Goal: Information Seeking & Learning: Learn about a topic

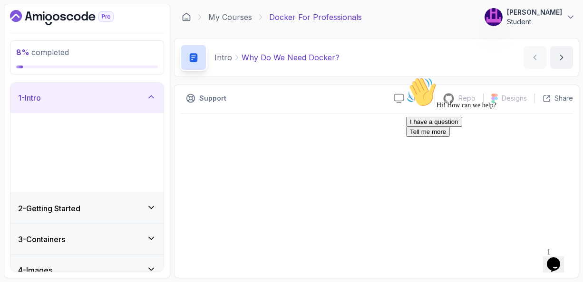
click at [406, 77] on icon "Chat attention grabber" at bounding box center [406, 77] width 0 height 0
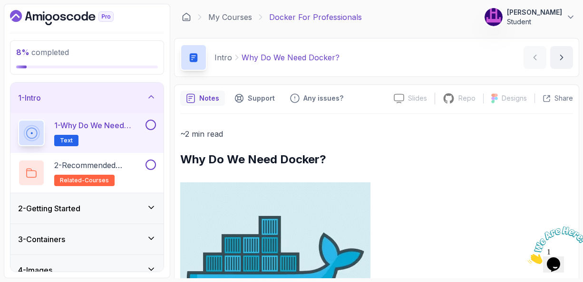
click at [152, 208] on icon at bounding box center [151, 208] width 5 height 2
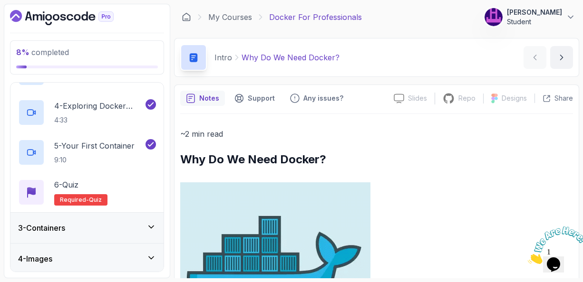
scroll to position [190, 0]
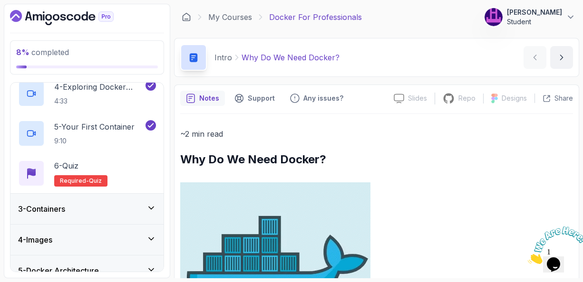
click at [151, 208] on icon at bounding box center [151, 208] width 5 height 2
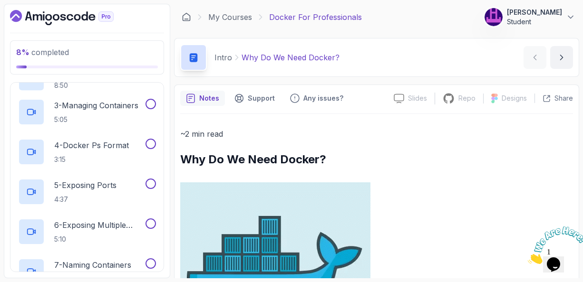
scroll to position [74, 0]
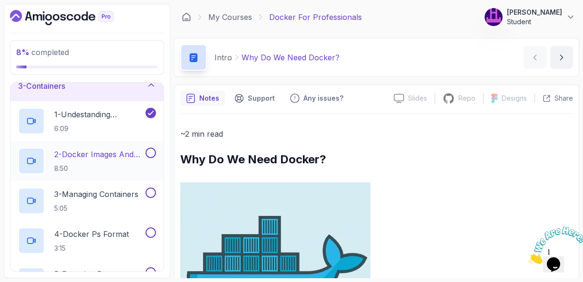
click at [97, 155] on p "2 - Docker Images And Containers" at bounding box center [98, 154] width 89 height 11
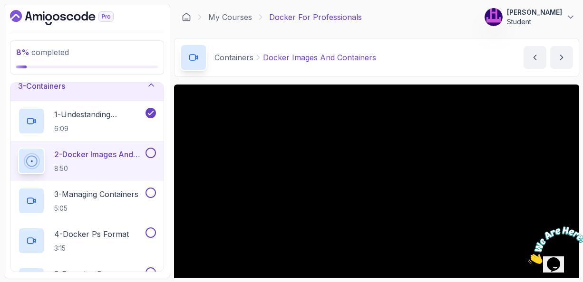
click at [580, 74] on section "8 % completed 1 - Intro 2 - Getting Started 3 - Containers 1 - Undestanding Con…" at bounding box center [291, 141] width 583 height 282
click at [476, 74] on div "Containers Docker Images And Containers Docker Images And Containers by [PERSON…" at bounding box center [376, 57] width 405 height 39
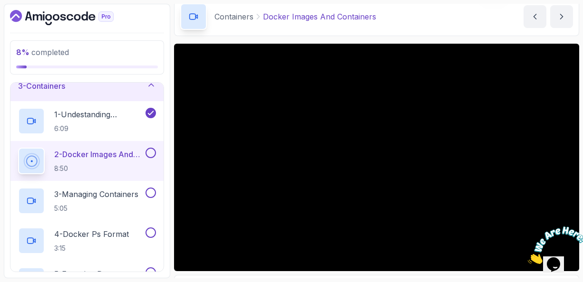
scroll to position [42, 0]
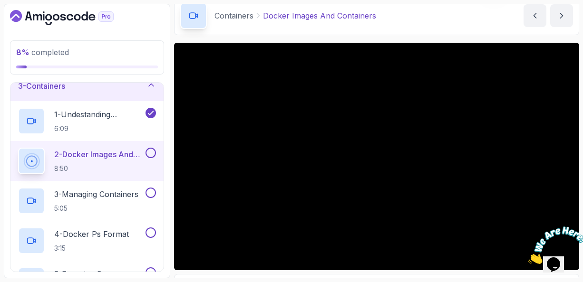
click at [118, 152] on p "2 - Docker Images And Containers" at bounding box center [98, 154] width 89 height 11
click at [107, 195] on p "3 - Managing Containers" at bounding box center [96, 194] width 84 height 11
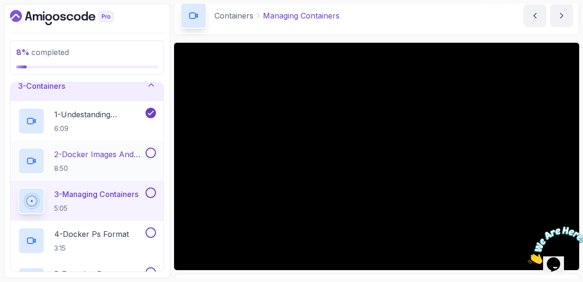
click at [103, 152] on p "2 - Docker Images And Containers" at bounding box center [98, 154] width 89 height 11
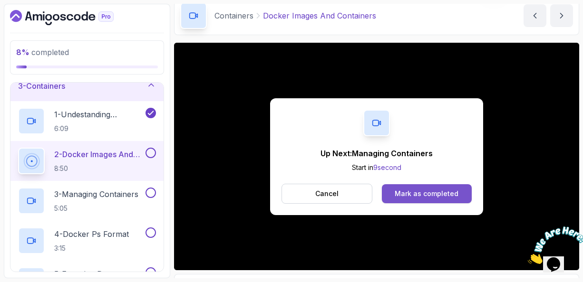
click at [410, 193] on div "Mark as completed" at bounding box center [427, 194] width 64 height 10
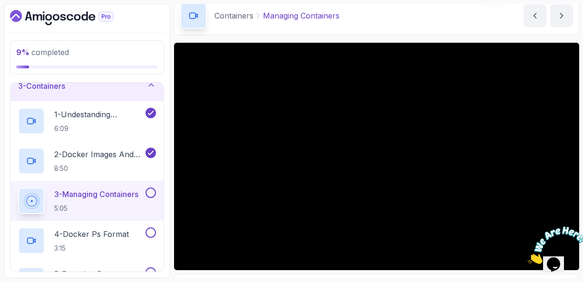
click at [446, 31] on div "Containers Managing Containers Managing Containers by [PERSON_NAME]" at bounding box center [376, 15] width 405 height 39
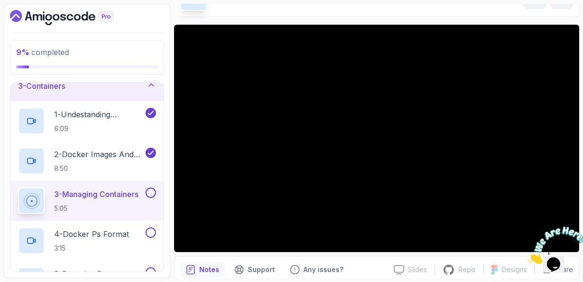
scroll to position [61, 0]
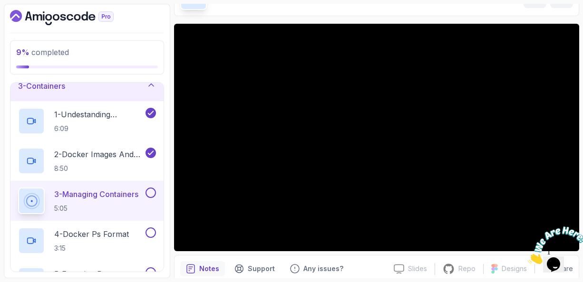
click at [87, 194] on p "3 - Managing Containers" at bounding box center [96, 194] width 84 height 11
click at [99, 156] on p "2 - Docker Images And Containers" at bounding box center [98, 154] width 89 height 11
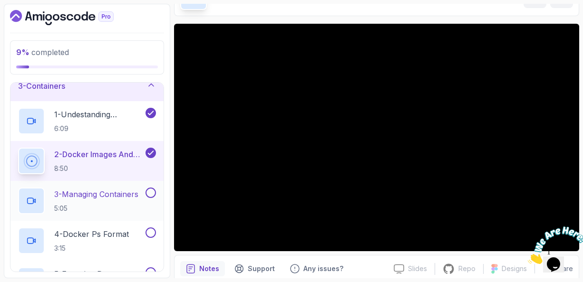
click at [86, 192] on p "3 - Managing Containers" at bounding box center [96, 194] width 84 height 11
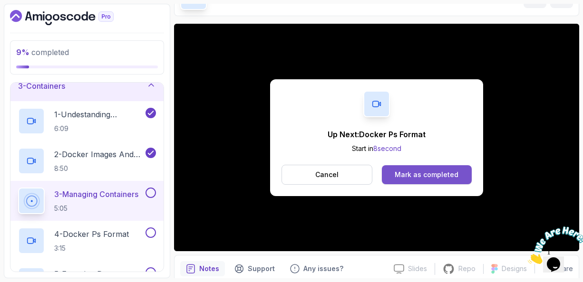
click at [420, 175] on div "Mark as completed" at bounding box center [427, 175] width 64 height 10
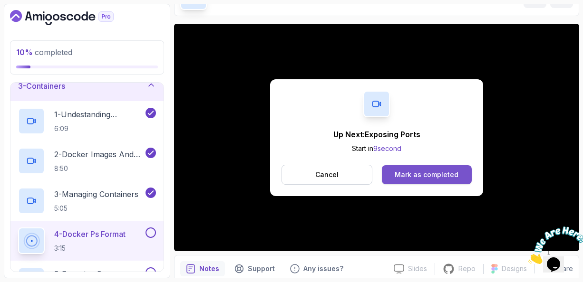
click at [421, 178] on div "Mark as completed" at bounding box center [427, 175] width 64 height 10
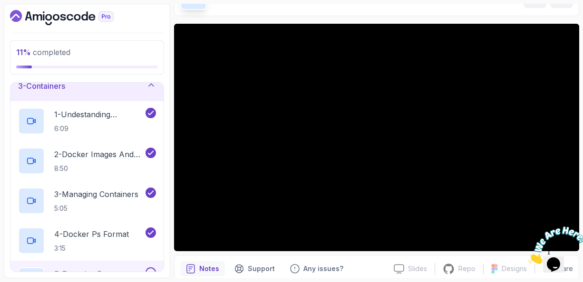
click at [106, 265] on div "5 - Exposing Ports 4:37" at bounding box center [86, 281] width 153 height 40
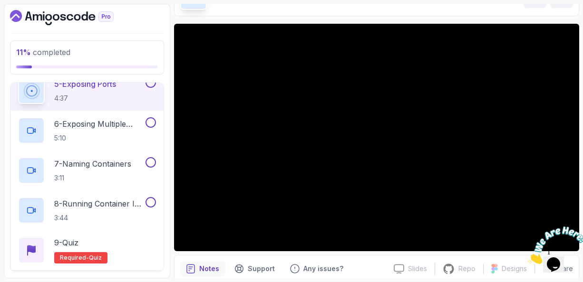
scroll to position [245, 0]
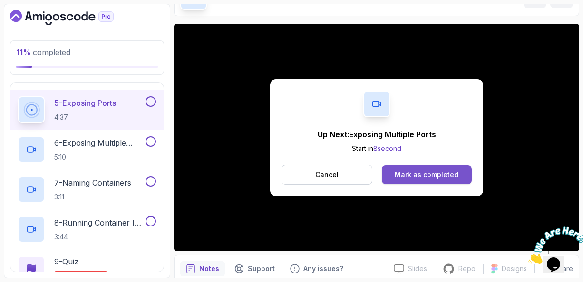
click at [425, 168] on button "Mark as completed" at bounding box center [427, 174] width 90 height 19
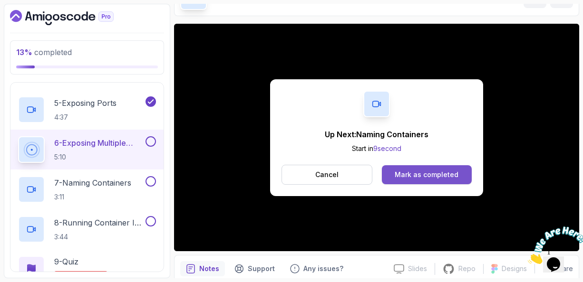
click at [425, 174] on div "Mark as completed" at bounding box center [427, 175] width 64 height 10
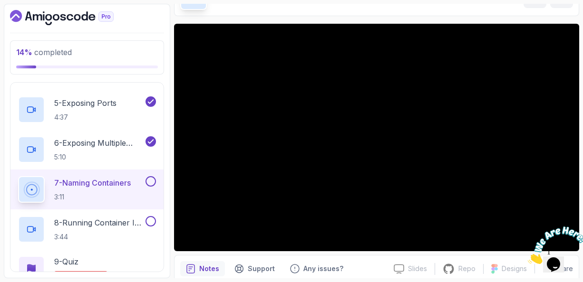
click at [344, 134] on div at bounding box center [376, 138] width 405 height 228
click at [103, 182] on p "7 - Naming Containers" at bounding box center [92, 182] width 77 height 11
click at [108, 222] on p "8 - Running Container In The Background" at bounding box center [98, 222] width 89 height 11
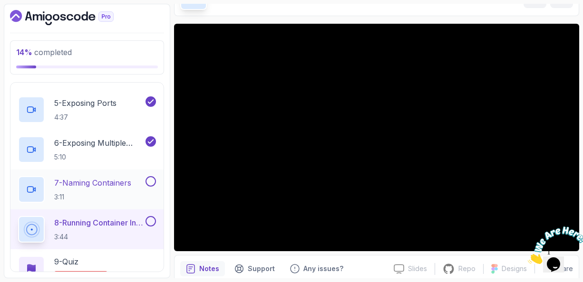
click at [106, 184] on p "7 - Naming Containers" at bounding box center [92, 182] width 77 height 11
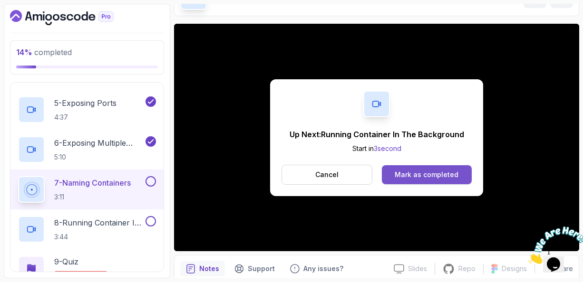
click at [427, 174] on div "Mark as completed" at bounding box center [427, 175] width 64 height 10
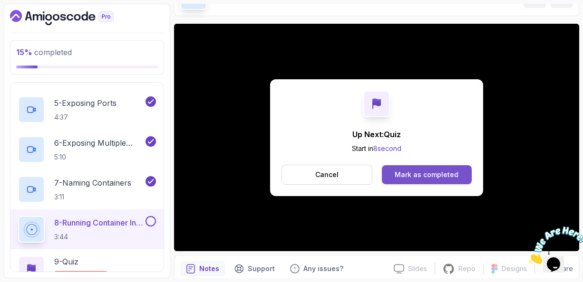
click at [414, 174] on div "Mark as completed" at bounding box center [427, 175] width 64 height 10
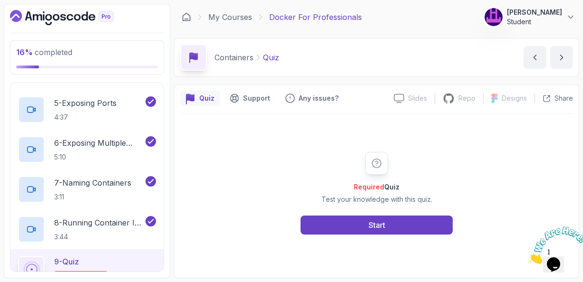
click at [137, 262] on div "9 - Quiz Required- quiz" at bounding box center [87, 269] width 138 height 27
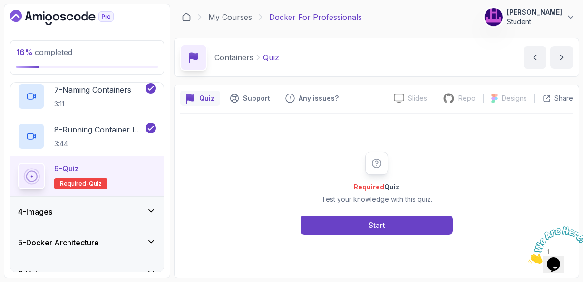
scroll to position [340, 0]
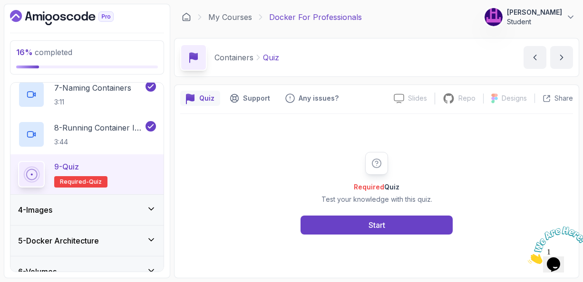
click at [153, 208] on icon at bounding box center [151, 209] width 5 height 2
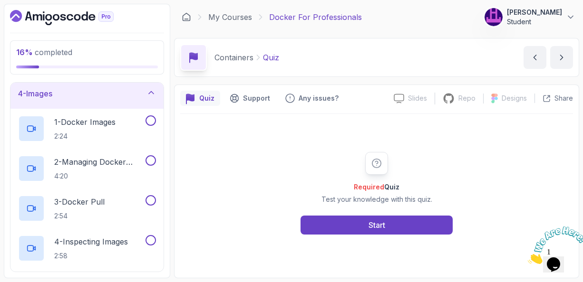
scroll to position [116, 0]
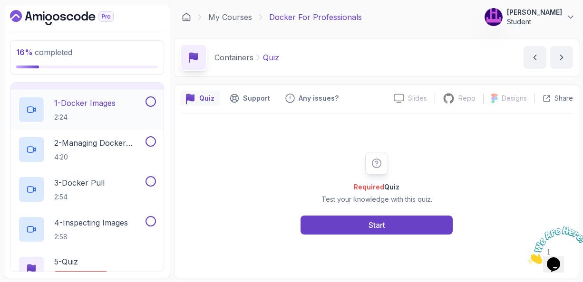
click at [102, 100] on p "1 - Docker Images" at bounding box center [84, 102] width 61 height 11
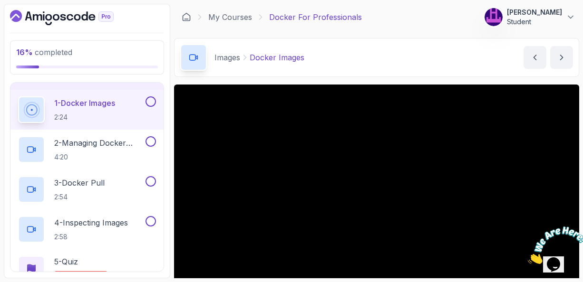
click at [450, 74] on div "Images Docker Images Docker Images by [PERSON_NAME]" at bounding box center [376, 57] width 405 height 39
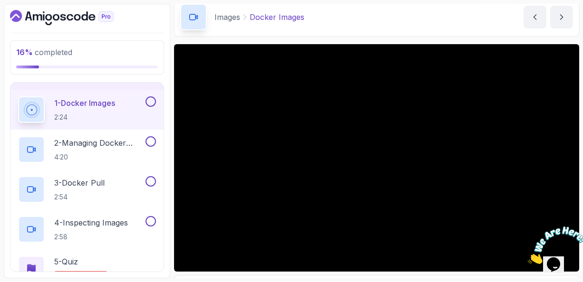
scroll to position [42, 0]
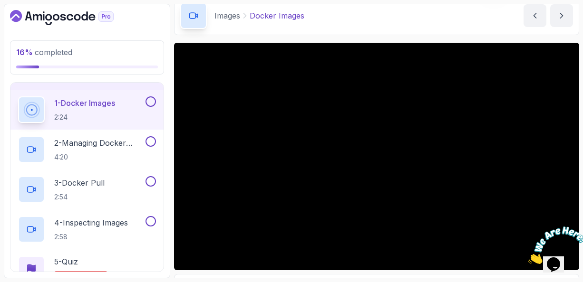
click at [94, 98] on p "1 - Docker Images" at bounding box center [84, 102] width 61 height 11
click at [406, 34] on div "Images Docker Images Docker Images by [PERSON_NAME]" at bounding box center [376, 15] width 405 height 39
click at [93, 100] on p "1 - Docker Images" at bounding box center [84, 102] width 61 height 11
